Goal: Complete application form

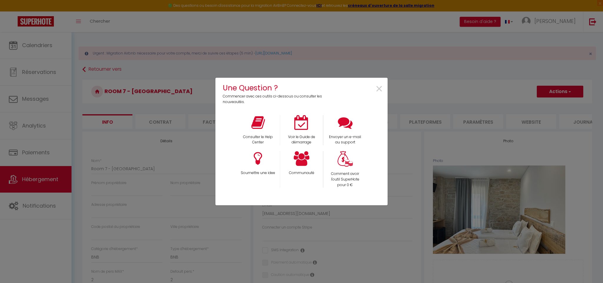
select select "bnb"
select select "2"
select select "1"
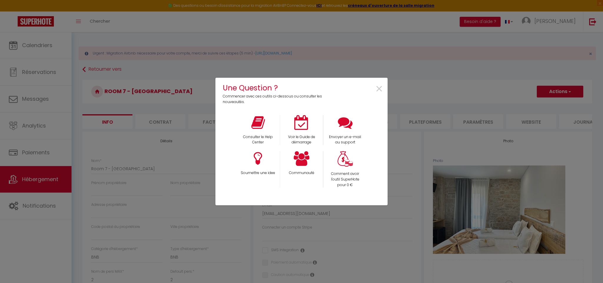
select select "16:00"
select select "23:45"
select select "11:00"
select select "30"
select select "120"
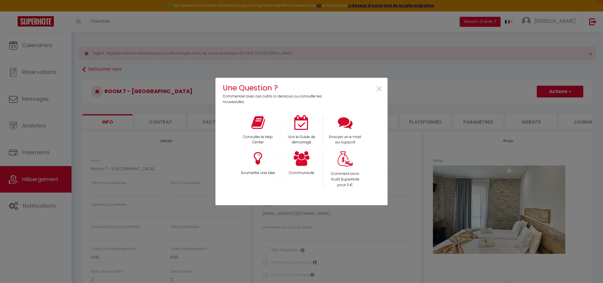
select select "2"
select select
select select "28"
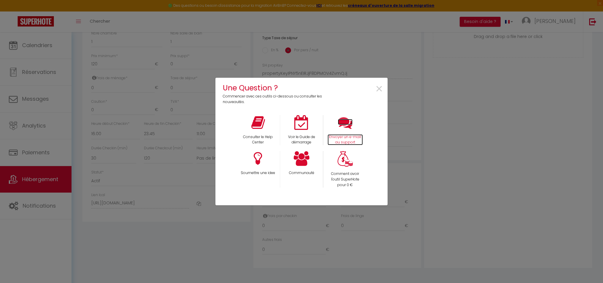
click at [348, 136] on p "Envoyer un e-mail au support" at bounding box center [346, 139] width 36 height 11
